Goal: Transaction & Acquisition: Purchase product/service

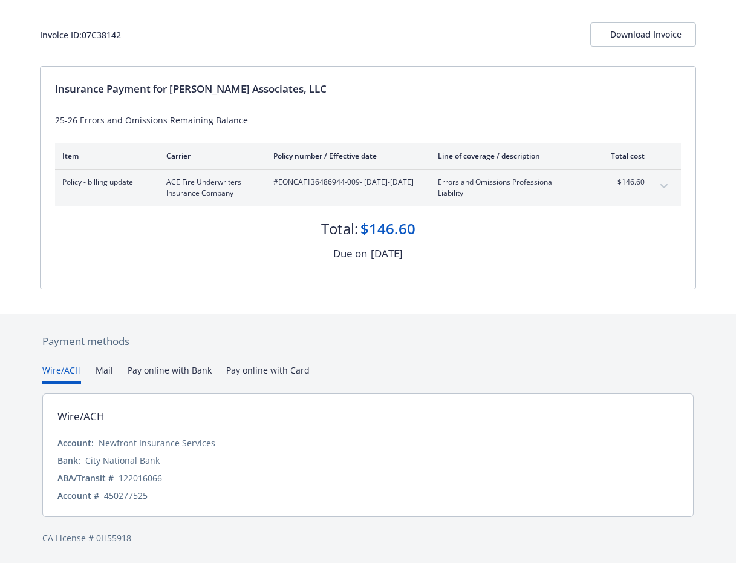
scroll to position [59, 0]
click at [147, 372] on button "Pay online with Bank" at bounding box center [170, 374] width 84 height 20
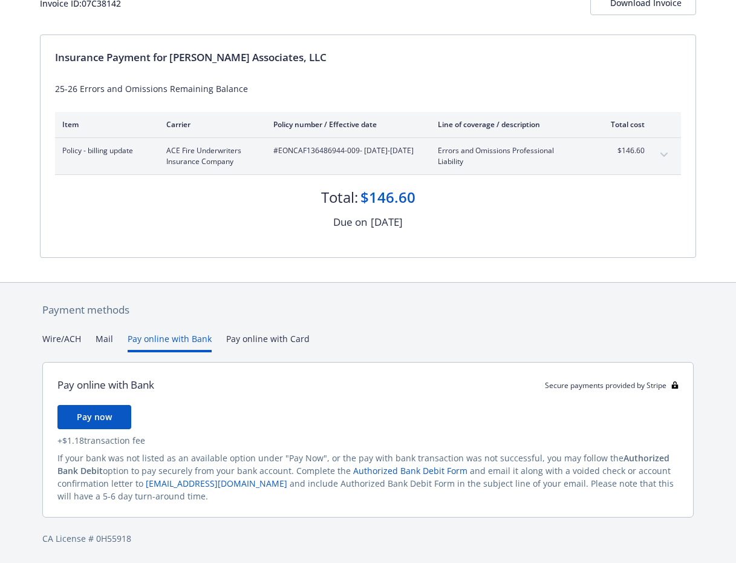
scroll to position [36, 0]
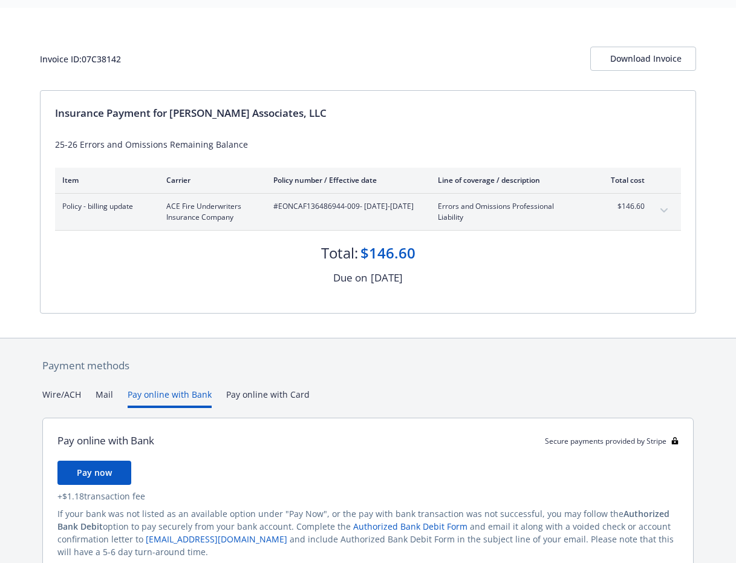
click at [263, 332] on div "Secure payments provided by Stripe Invoice ID: 07C38142 Download Invoice Insura…" at bounding box center [368, 291] width 736 height 655
click at [169, 390] on button "Pay online with Bank" at bounding box center [170, 398] width 84 height 20
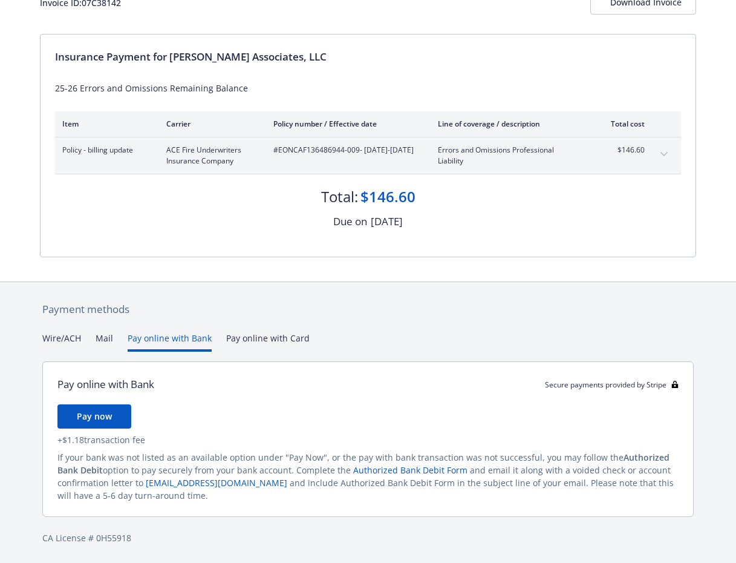
scroll to position [91, 0]
click at [82, 417] on span "Pay now" at bounding box center [94, 416] width 35 height 11
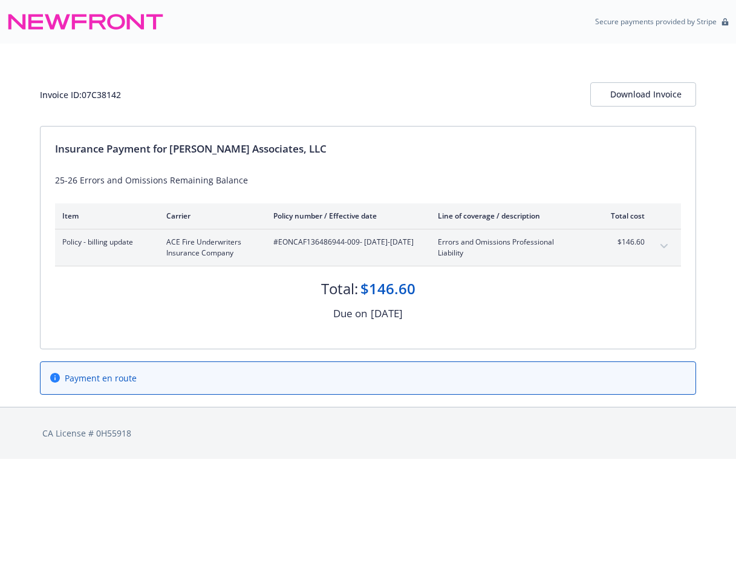
scroll to position [0, 0]
